Goal: Transaction & Acquisition: Download file/media

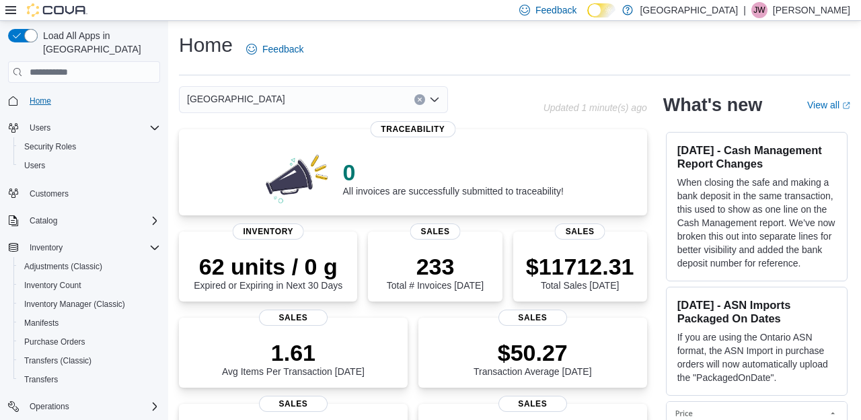
click at [36, 96] on span "Home" at bounding box center [41, 101] width 22 height 11
click at [299, 334] on div "1.61 Avg Items Per Transaction [DATE]" at bounding box center [293, 353] width 207 height 43
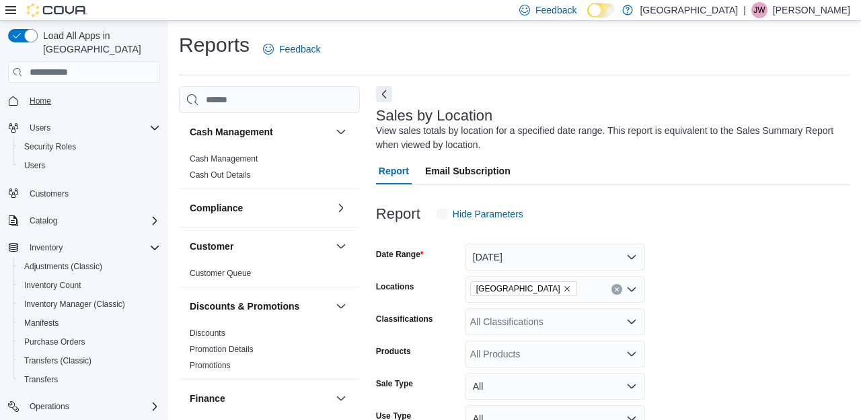
click at [46, 96] on span "Home" at bounding box center [41, 101] width 22 height 11
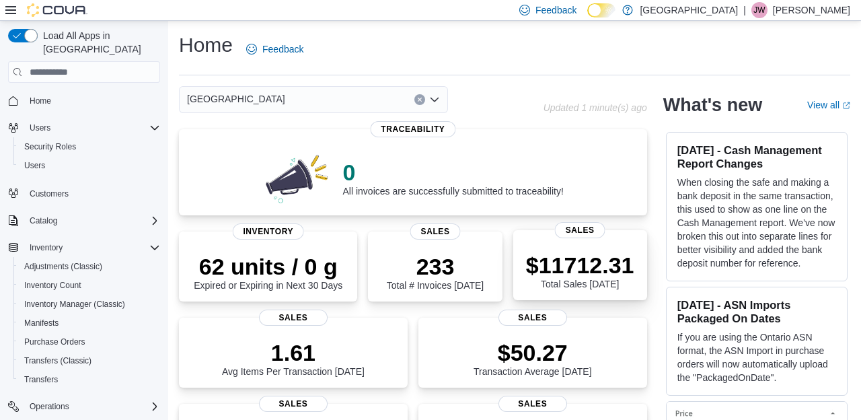
click at [563, 272] on p "$11712.31" at bounding box center [580, 265] width 108 height 27
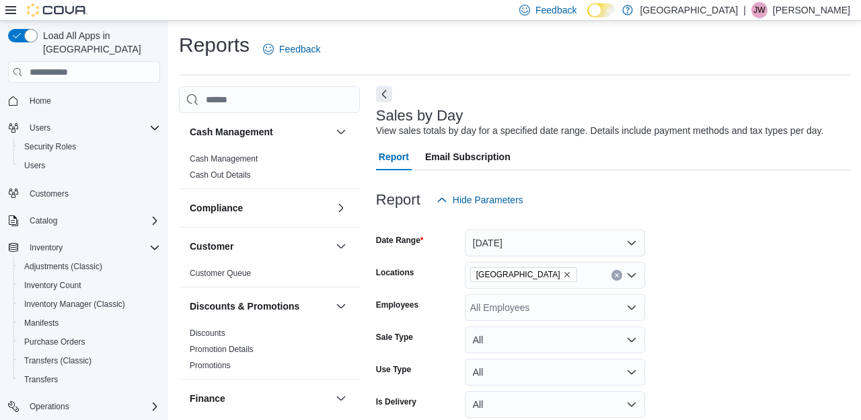
scroll to position [30, 0]
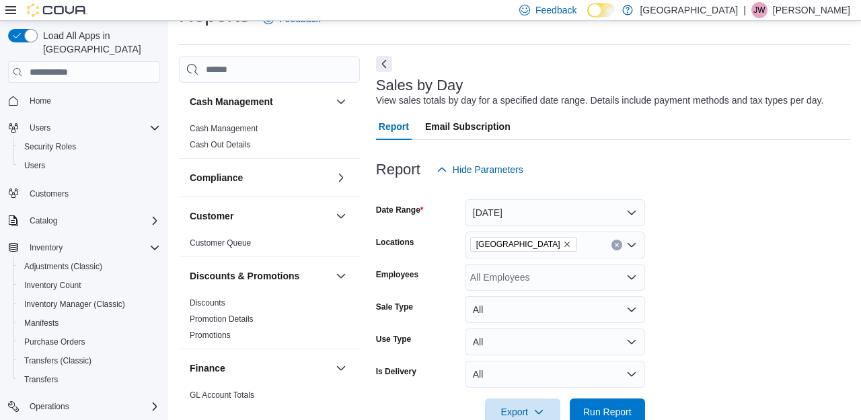
click at [532, 215] on button "Today" at bounding box center [555, 212] width 180 height 27
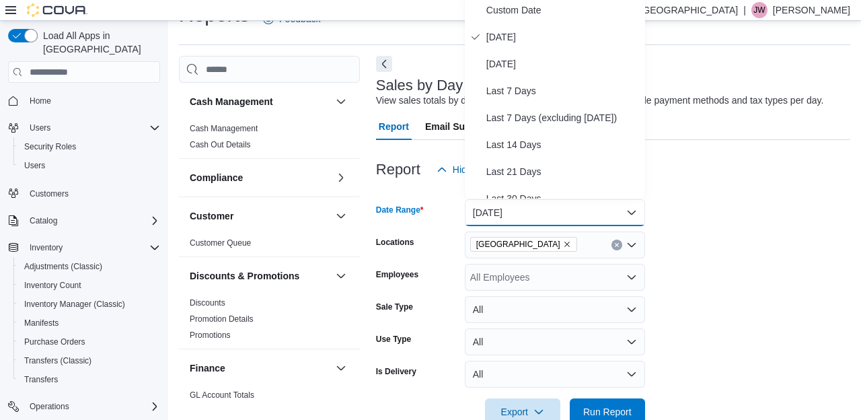
scroll to position [27, 0]
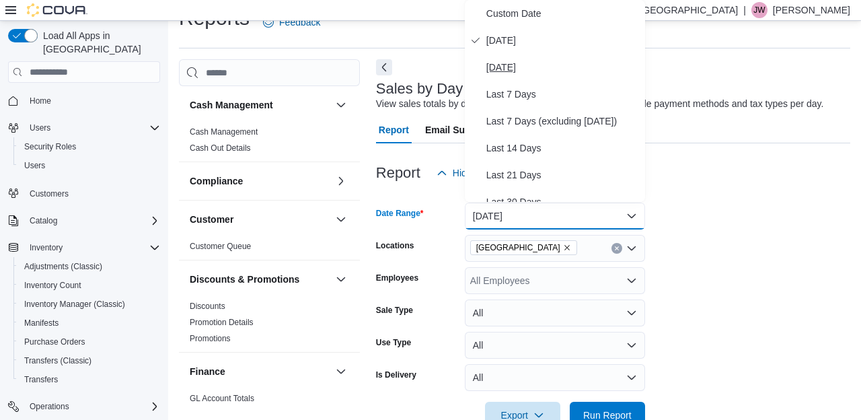
click at [530, 68] on span "Yesterday" at bounding box center [563, 67] width 153 height 16
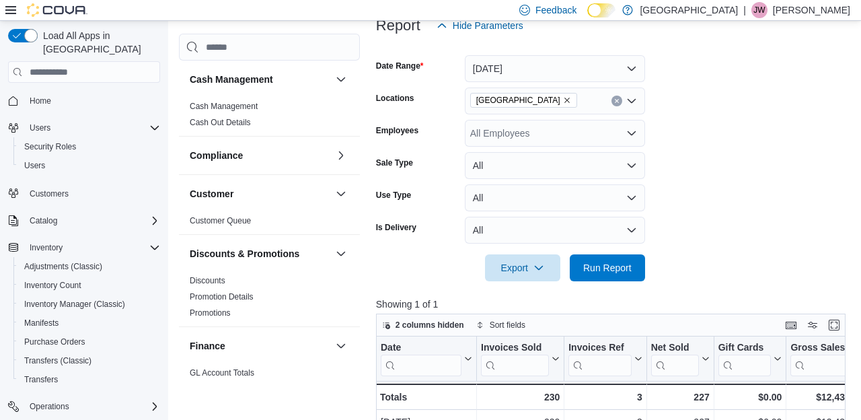
scroll to position [174, 0]
click at [617, 275] on span "Run Report" at bounding box center [607, 267] width 59 height 27
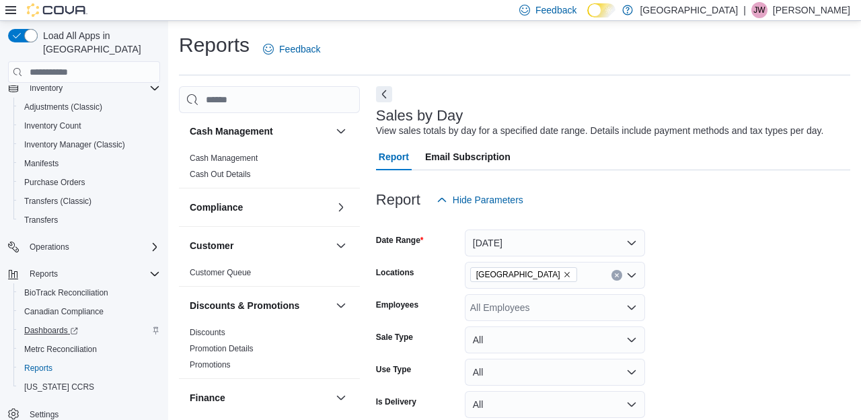
scroll to position [159, 0]
click at [50, 269] on span "Reports" at bounding box center [44, 274] width 28 height 11
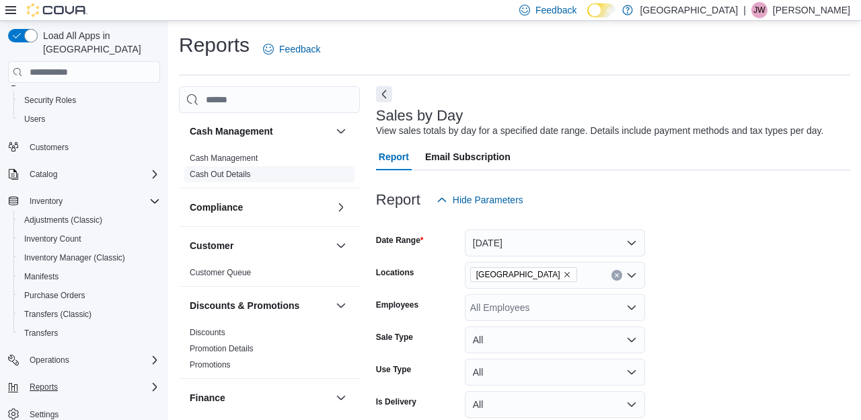
click at [225, 174] on link "Cash Out Details" at bounding box center [220, 174] width 61 height 9
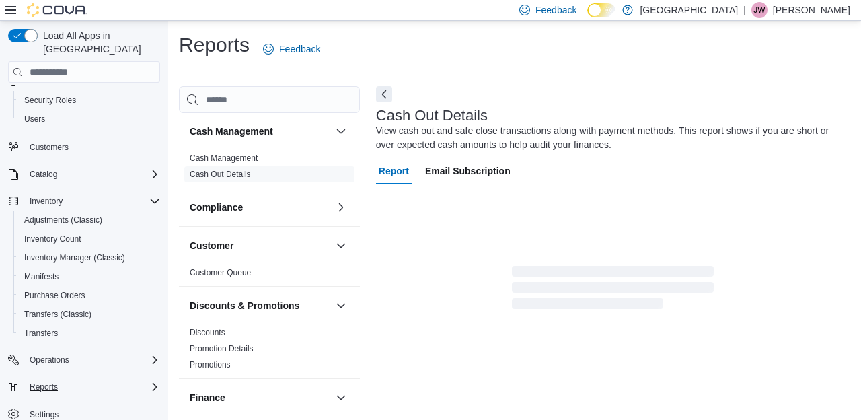
scroll to position [18, 0]
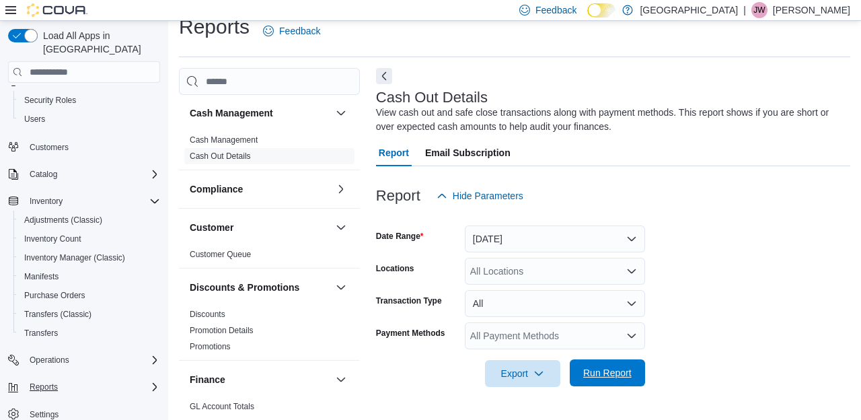
click at [588, 365] on span "Run Report" at bounding box center [607, 372] width 59 height 27
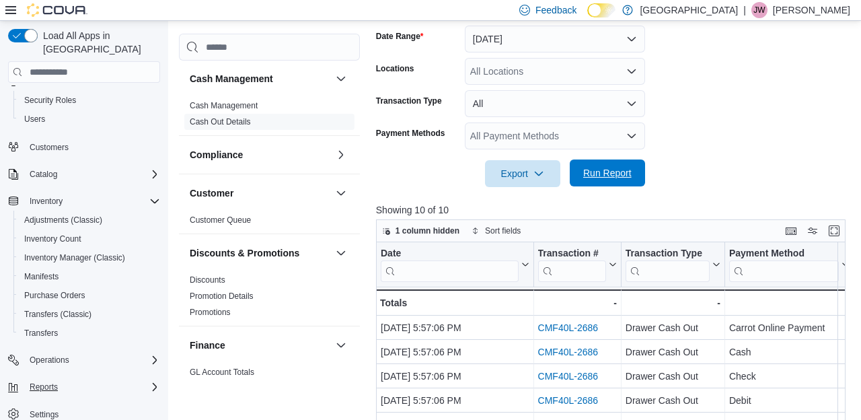
scroll to position [240, 0]
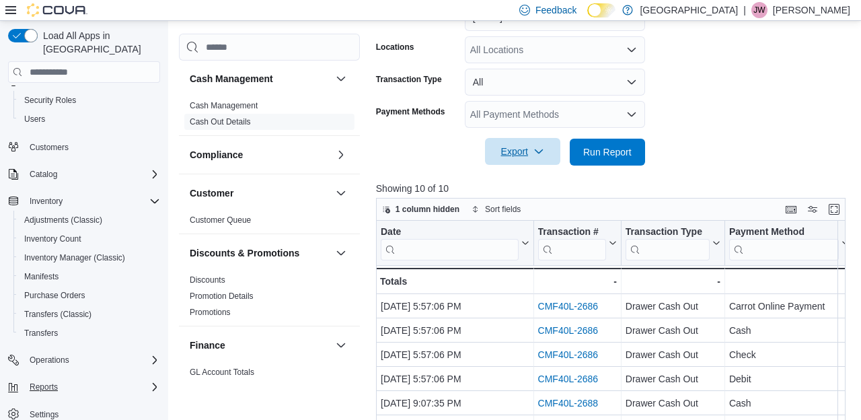
click at [537, 151] on icon "button" at bounding box center [539, 151] width 11 height 11
click at [518, 178] on span "Export to Excel" at bounding box center [525, 178] width 61 height 11
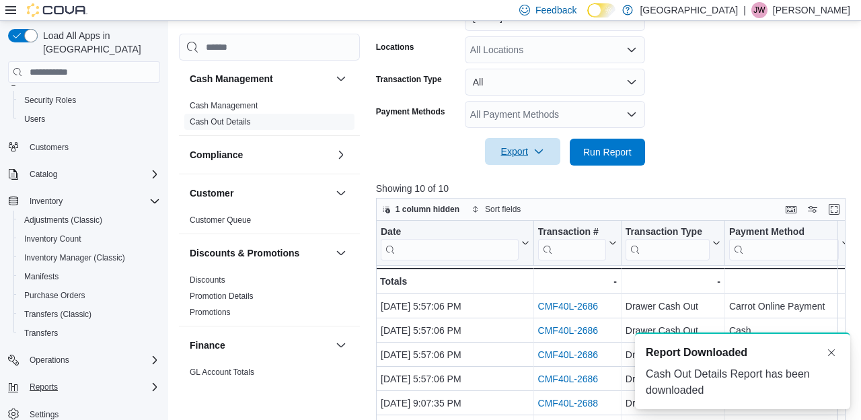
scroll to position [0, 0]
